Goal: Obtain resource: Obtain resource

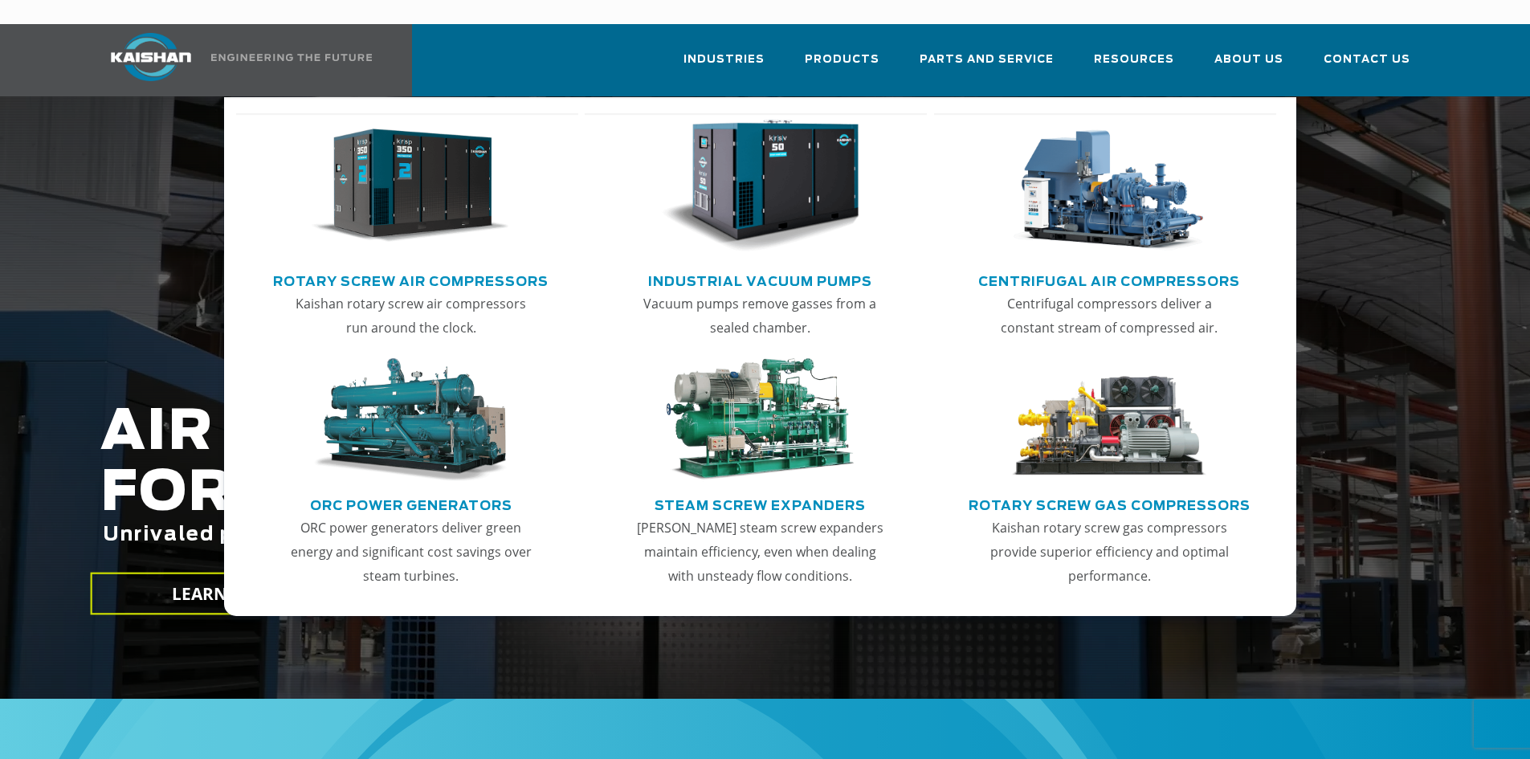
click at [417, 191] on img "Main menu" at bounding box center [411, 186] width 198 height 133
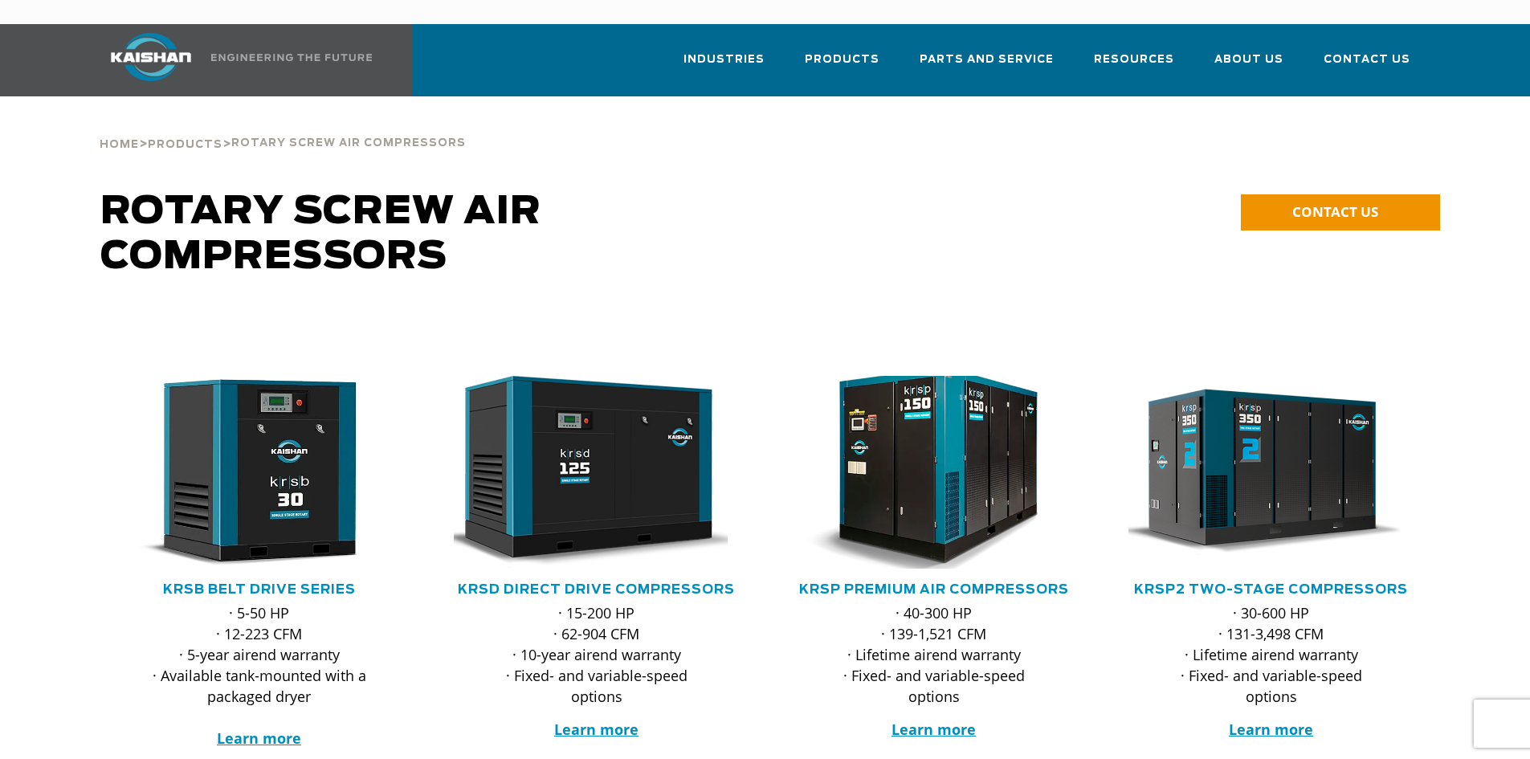
click at [943, 489] on img at bounding box center [921, 472] width 315 height 212
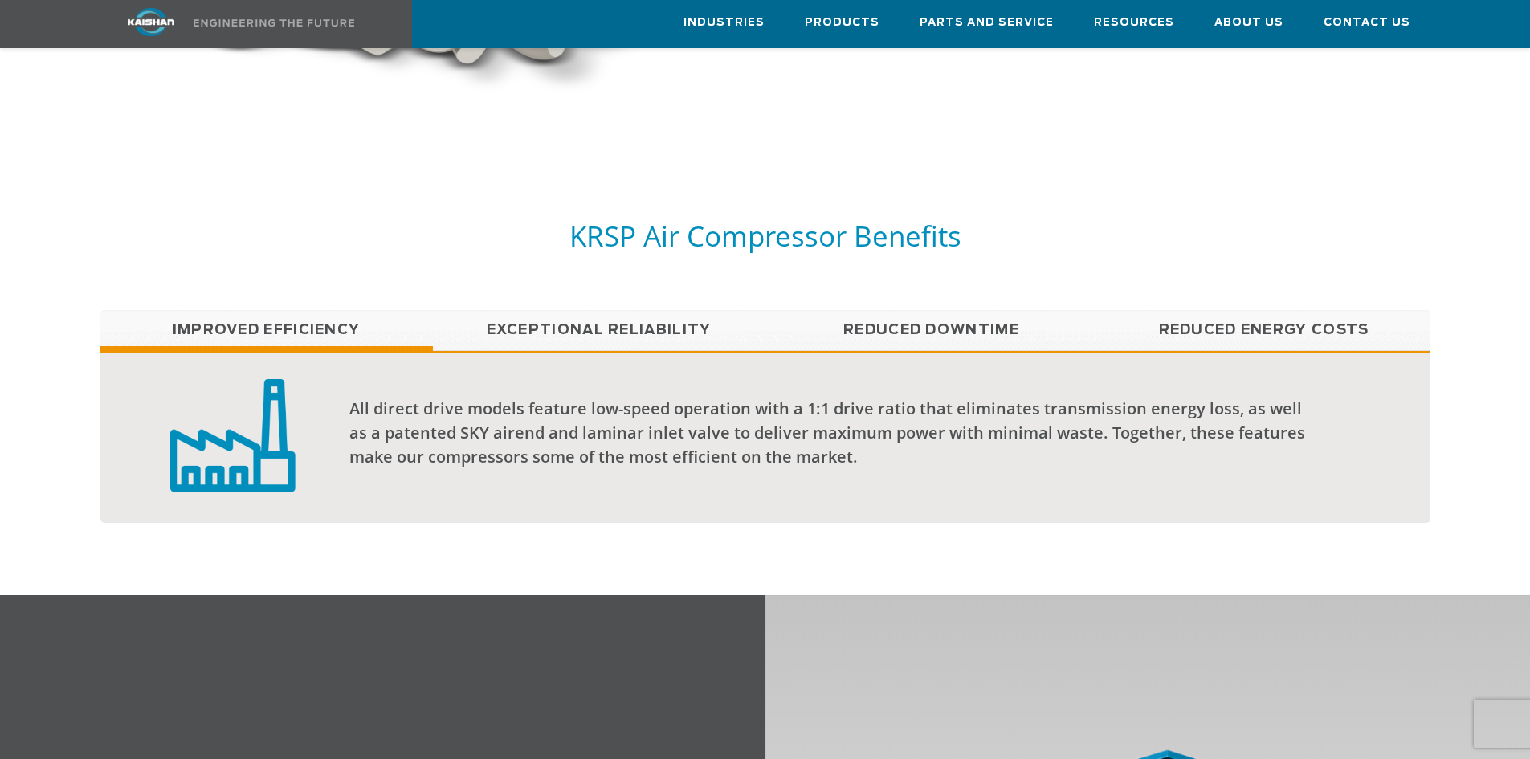
scroll to position [1285, 0]
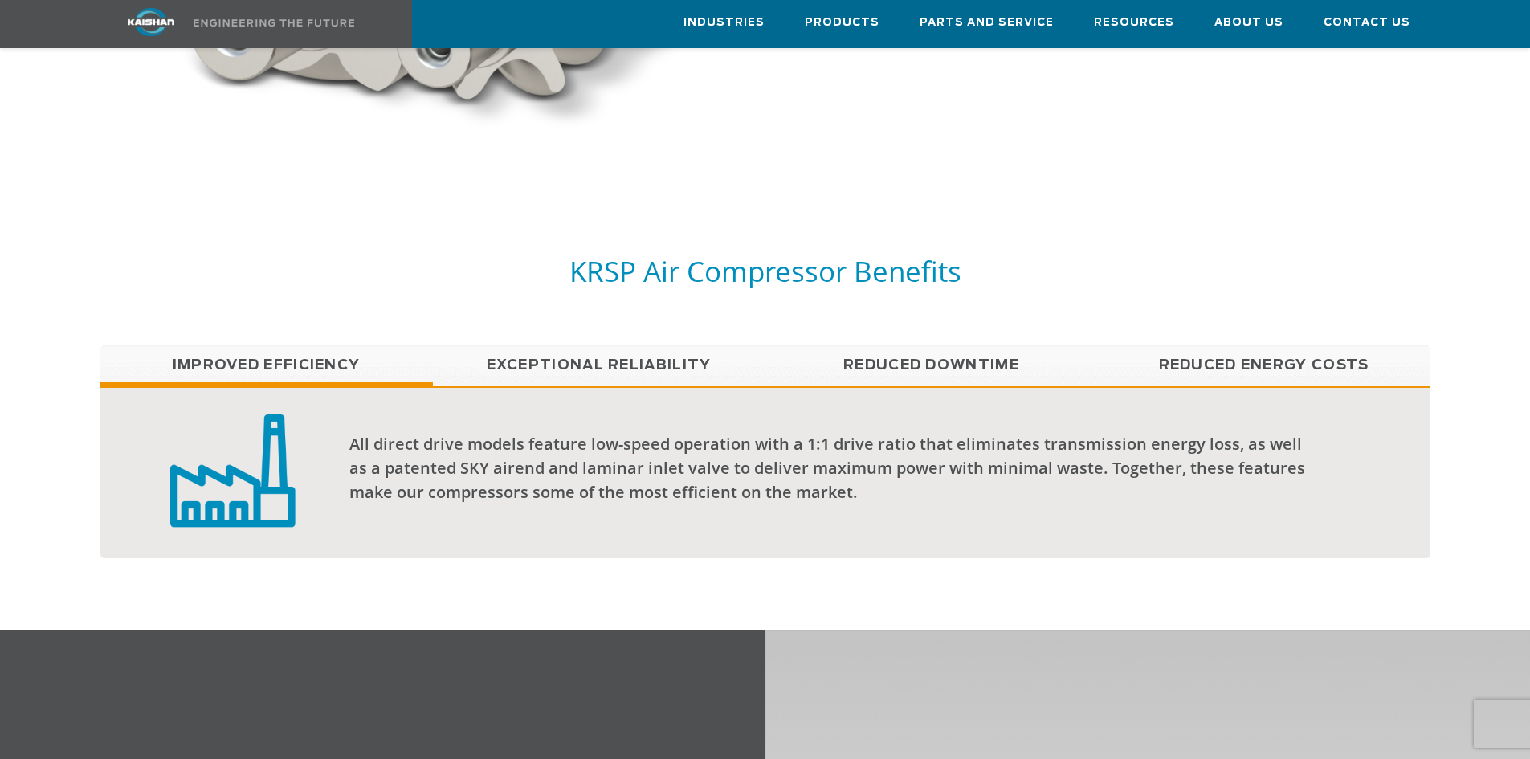
click at [624, 345] on link "Exceptional reliability" at bounding box center [599, 365] width 332 height 40
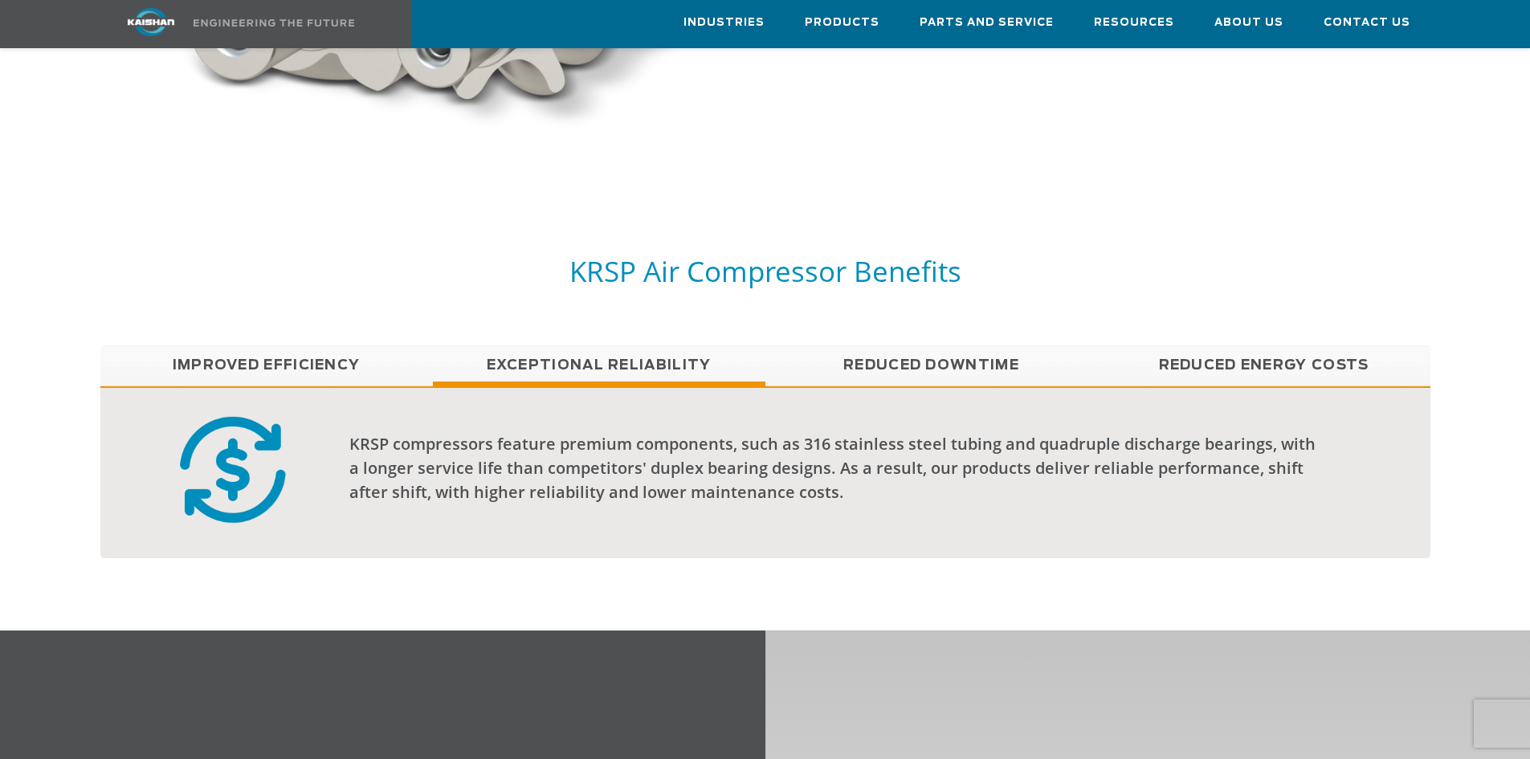
click at [1159, 345] on link "Reduced Energy Costs" at bounding box center [1264, 365] width 332 height 40
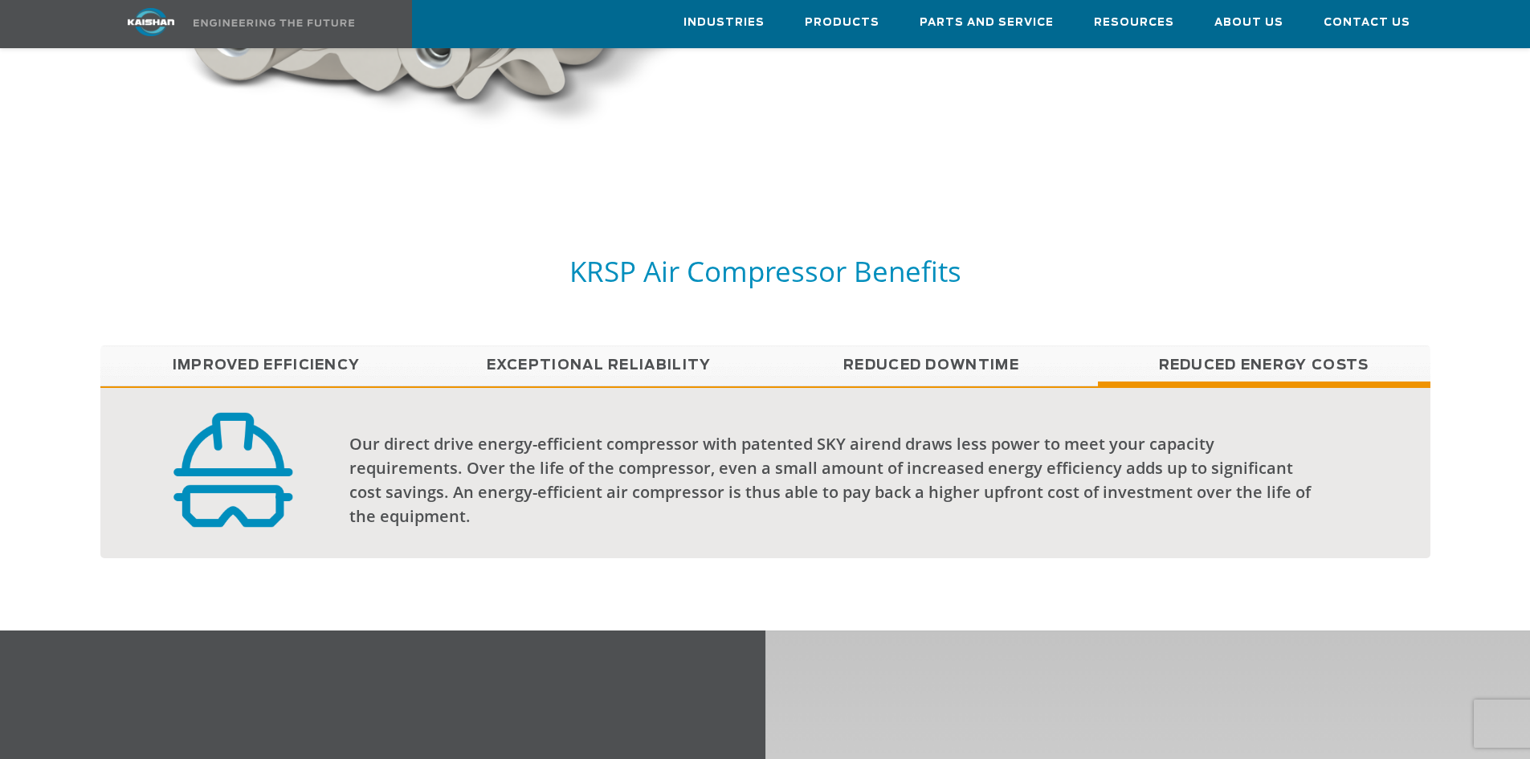
click at [900, 345] on link "Reduced Downtime" at bounding box center [931, 365] width 332 height 40
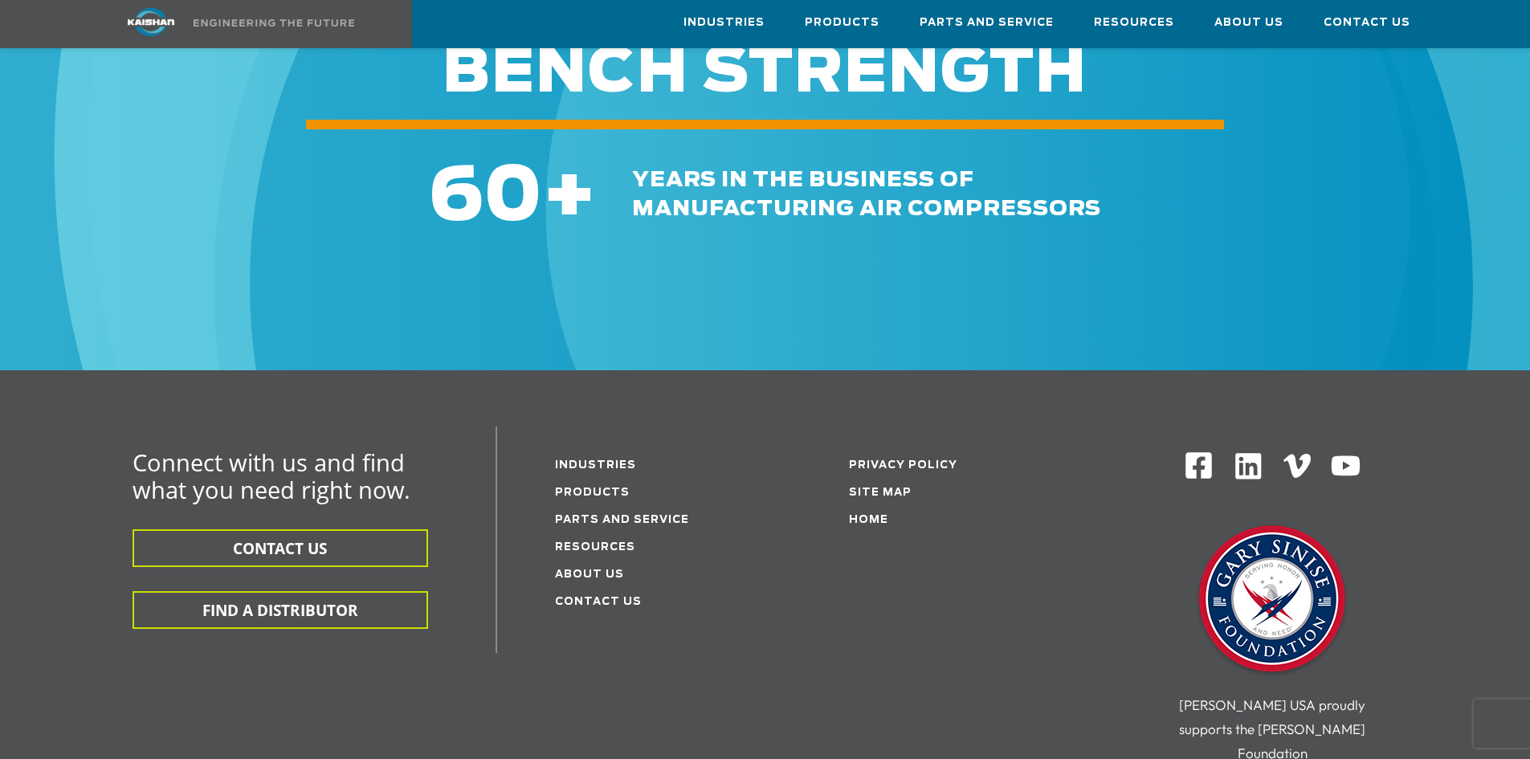
scroll to position [4978, 0]
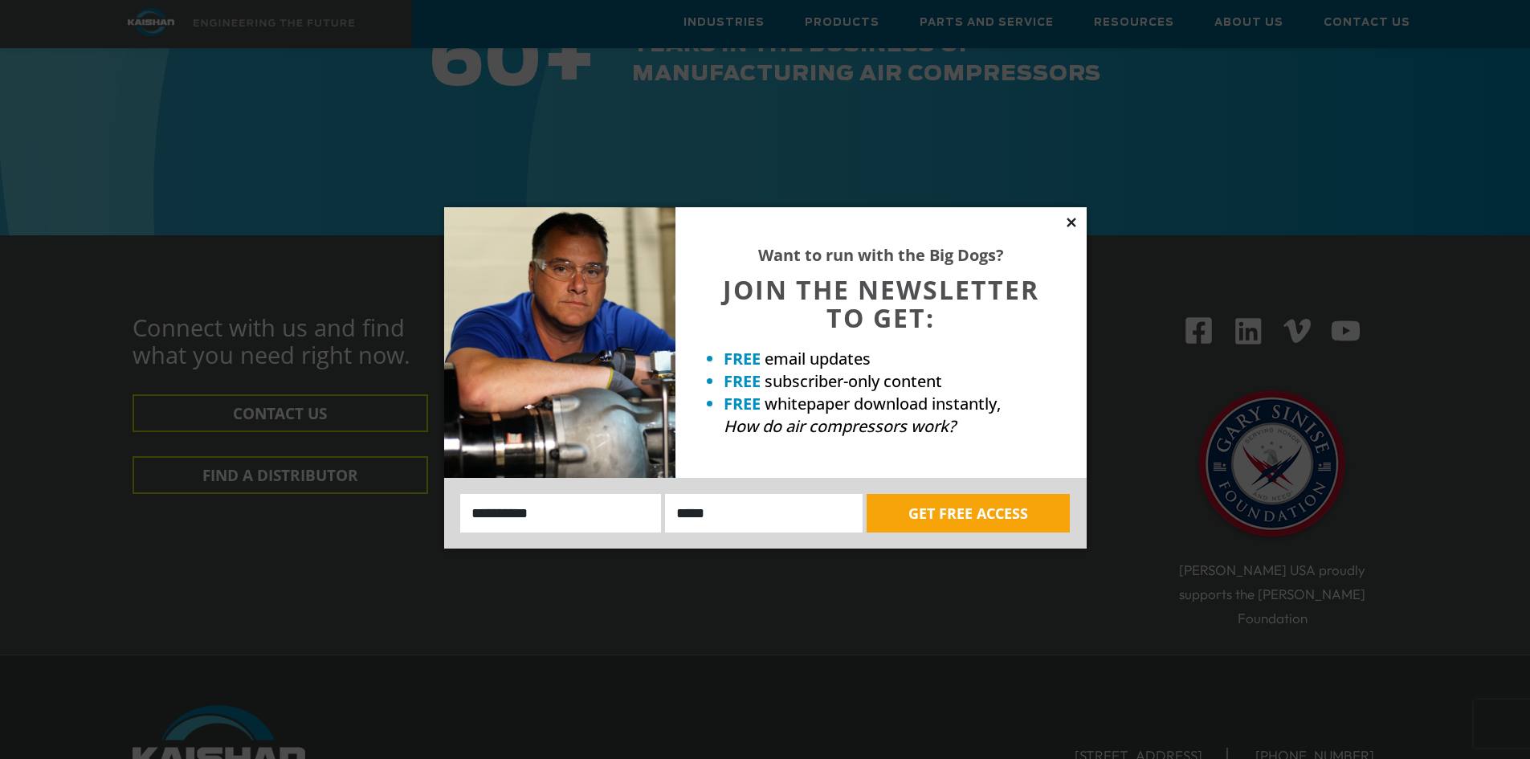
click at [1073, 220] on icon at bounding box center [1070, 222] width 9 height 9
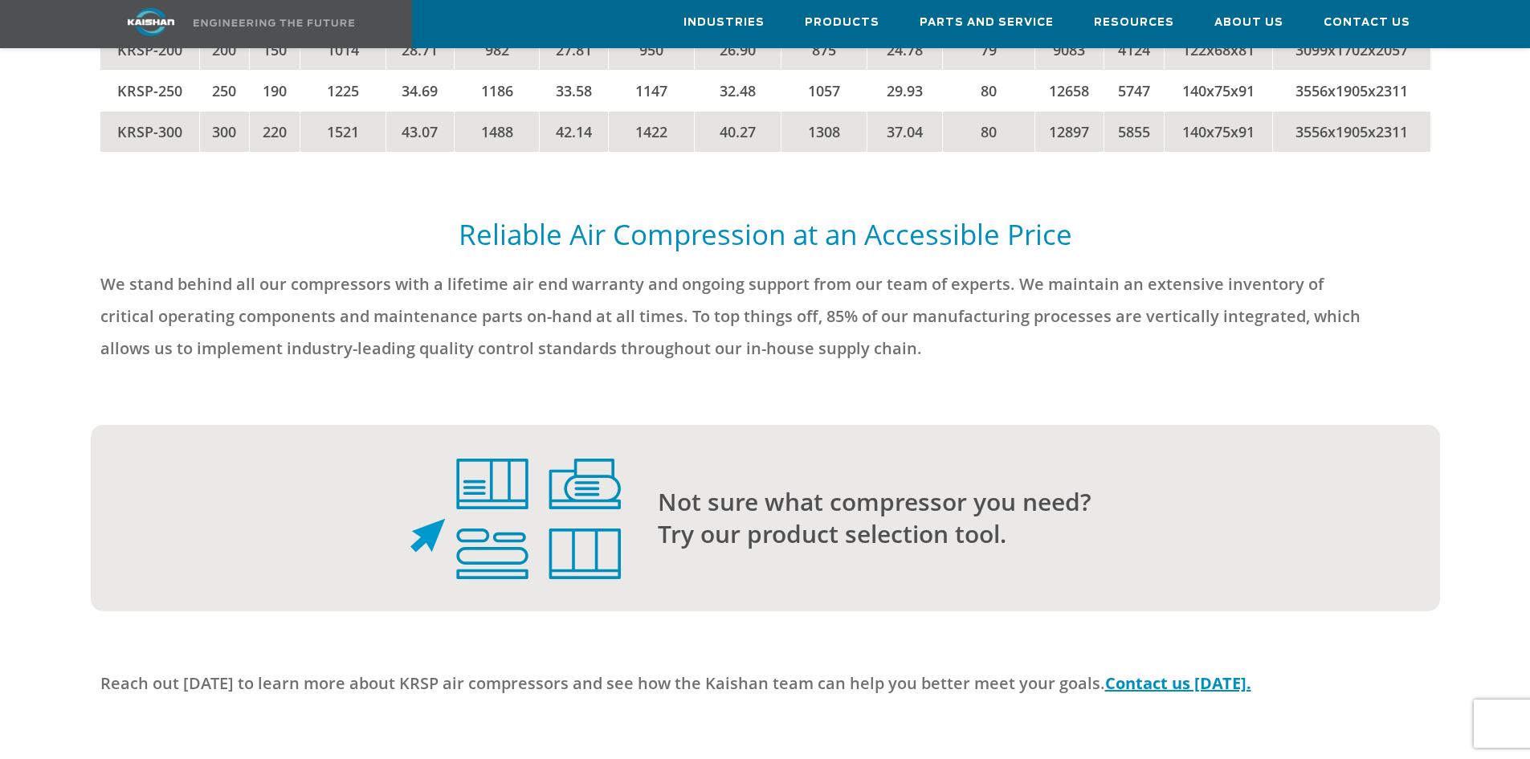
scroll to position [3515, 0]
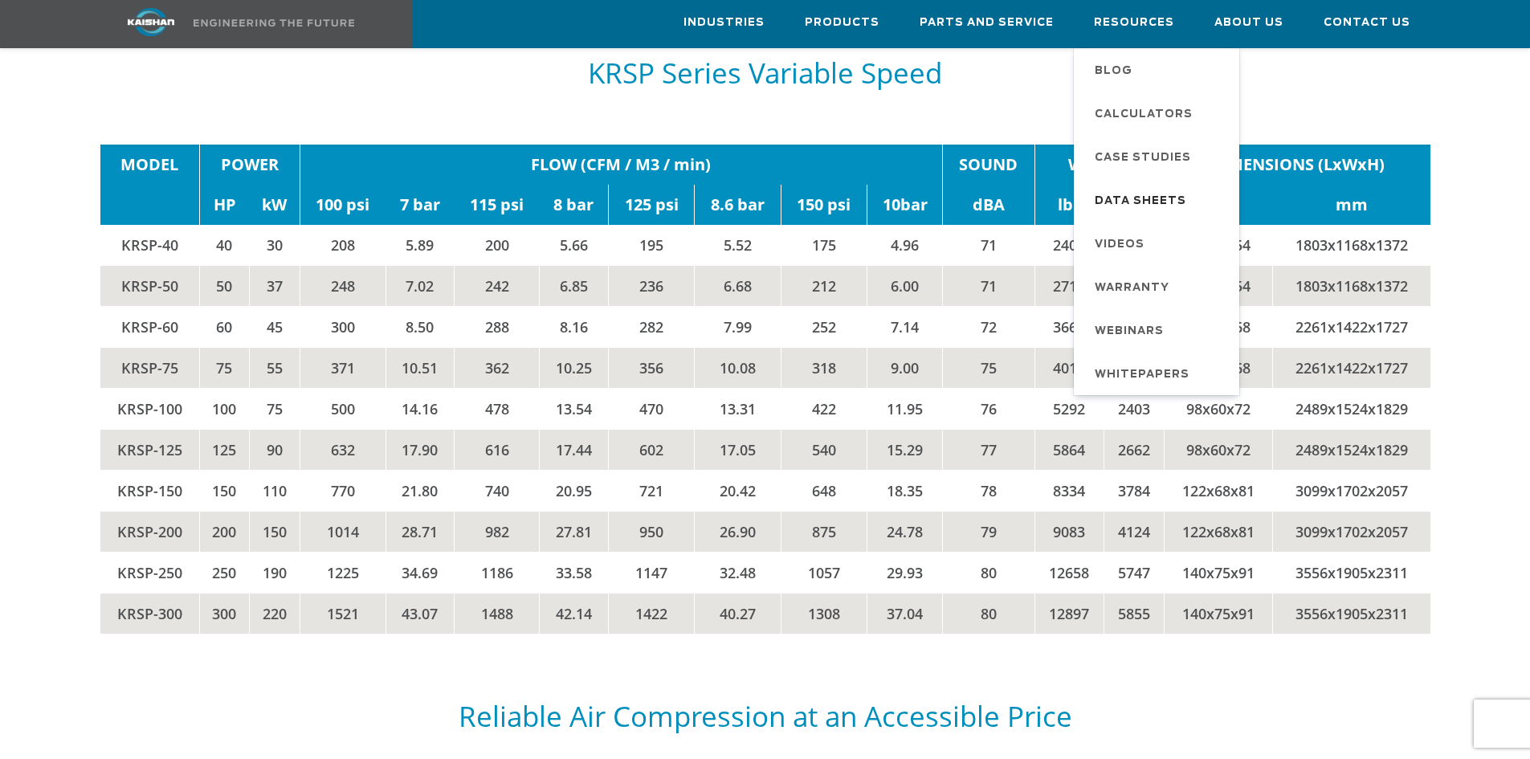
click at [1123, 198] on span "Data Sheets" at bounding box center [1140, 201] width 92 height 27
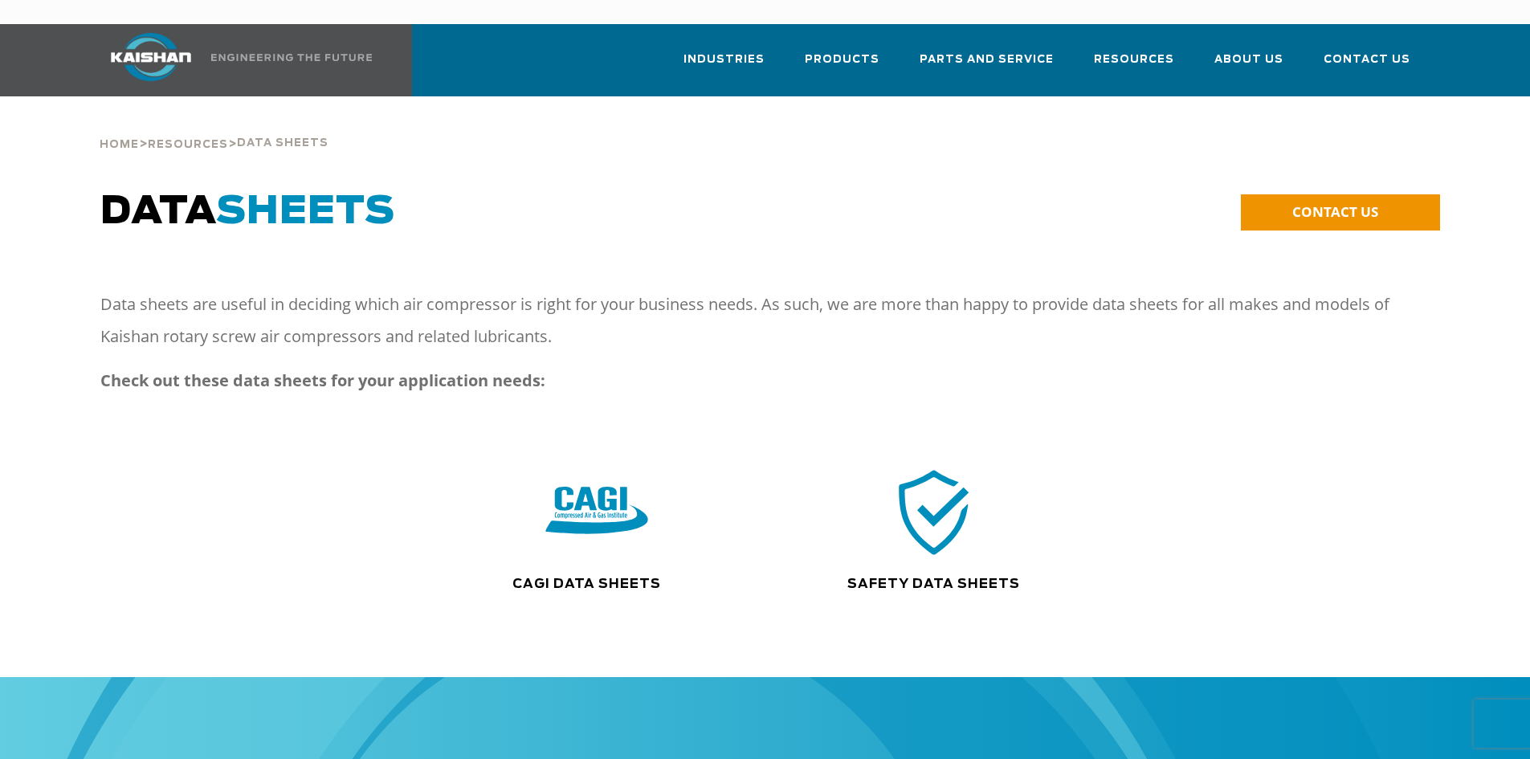
click at [584, 491] on img at bounding box center [596, 512] width 103 height 104
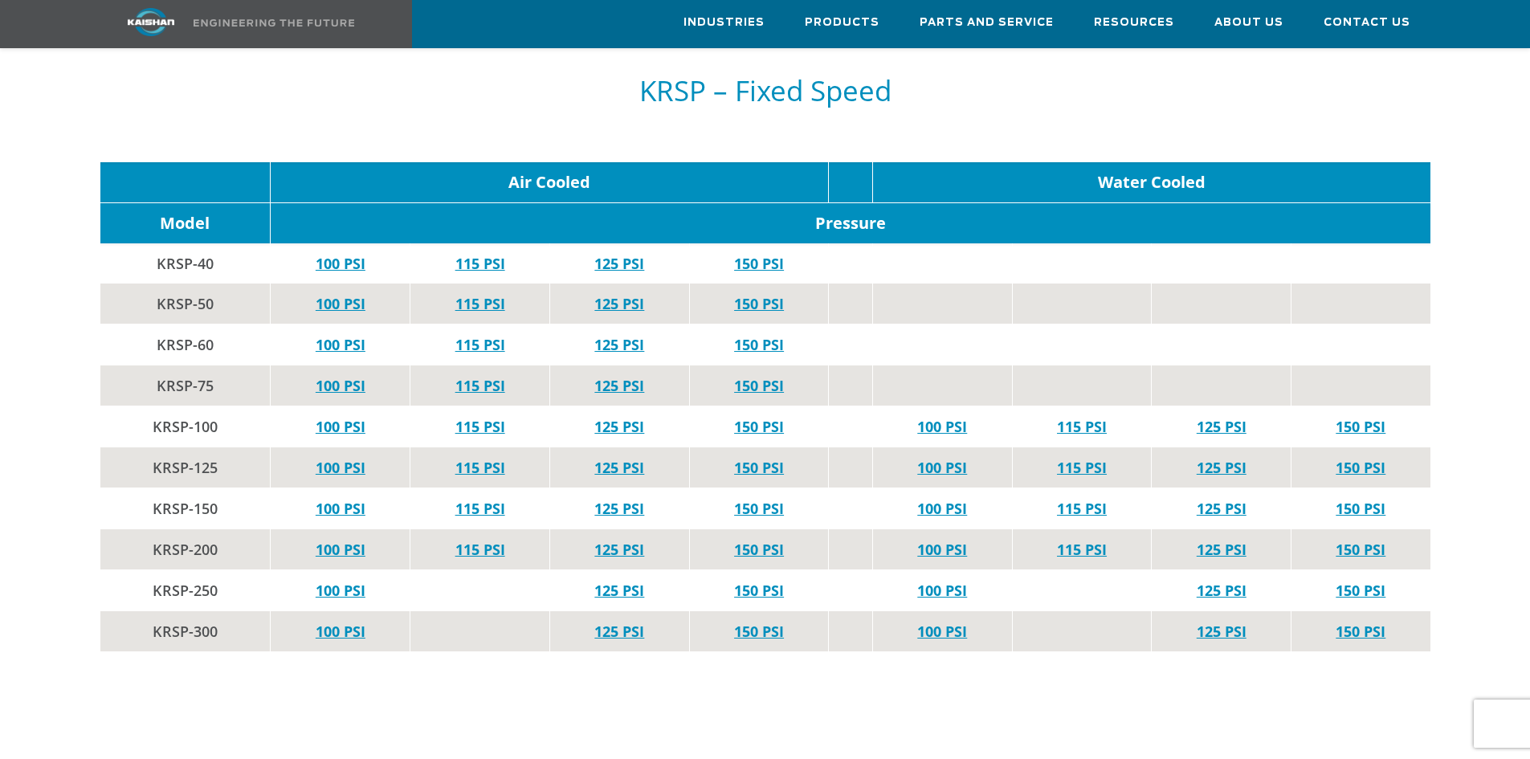
scroll to position [2971, 0]
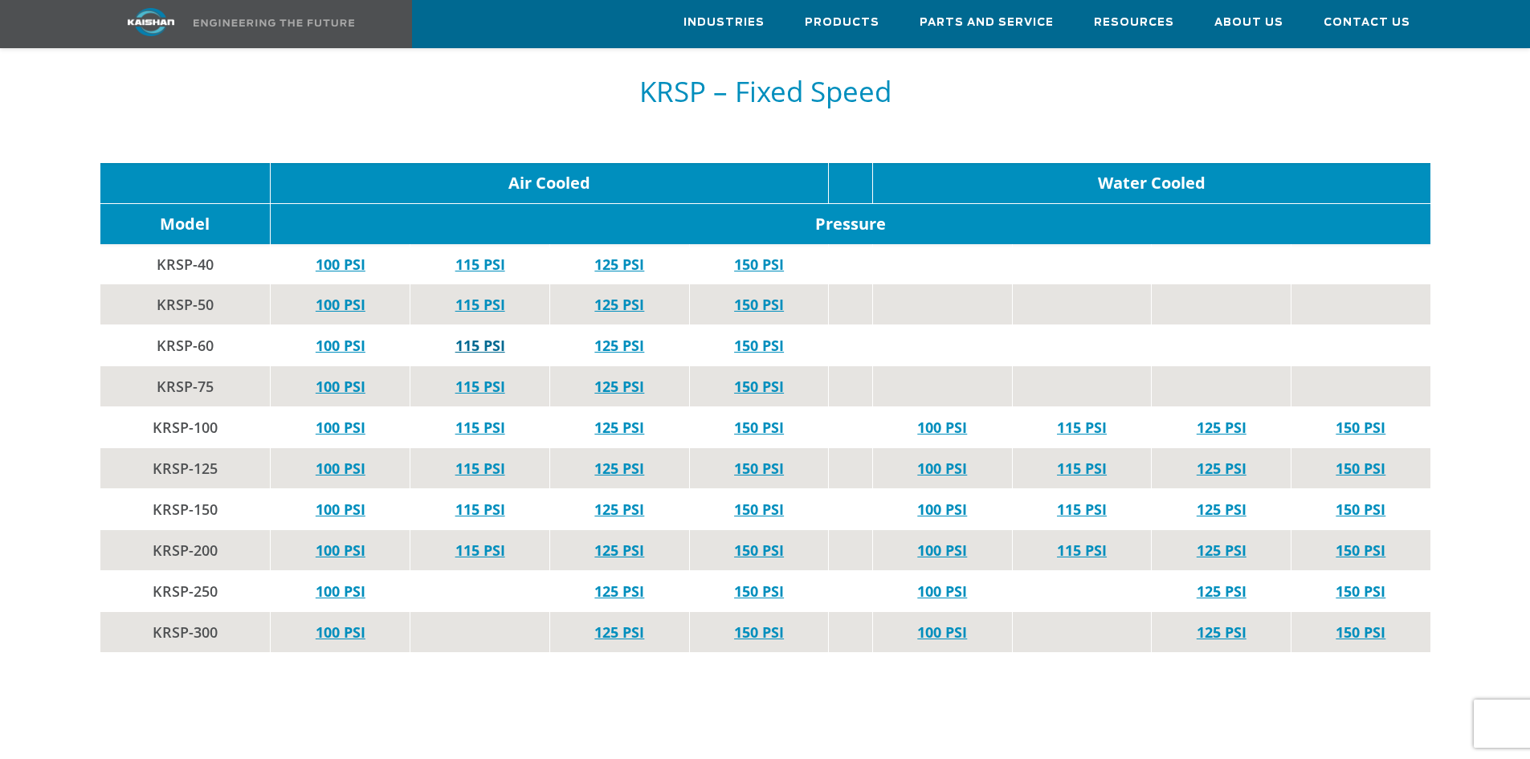
click at [492, 336] on link "115 PSI" at bounding box center [480, 345] width 50 height 19
